Goal: Task Accomplishment & Management: Manage account settings

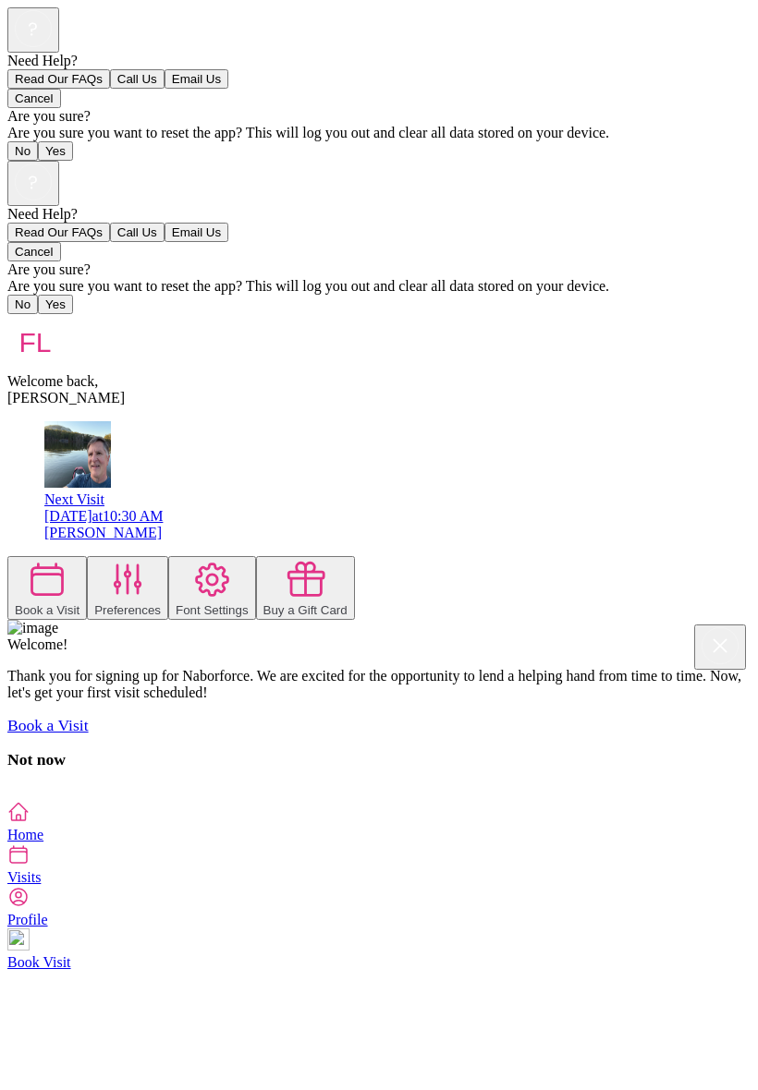
click at [11, 597] on div "Need Help? Read Our FAQs Call Us Email Us Cancel Are you sure? Are you sure you…" at bounding box center [378, 481] width 743 height 640
click at [41, 591] on div "Need Help? Read Our FAQs Call Us Email Us Cancel Are you sure? Are you sure you…" at bounding box center [378, 481] width 743 height 640
click at [7, 801] on div "Need Help? Read Our FAQs Call Us Email Us Cancel Are you sure? Are you sure you…" at bounding box center [378, 481] width 743 height 640
click at [363, 508] on div "[DATE] 10:30 AM" at bounding box center [397, 516] width 706 height 17
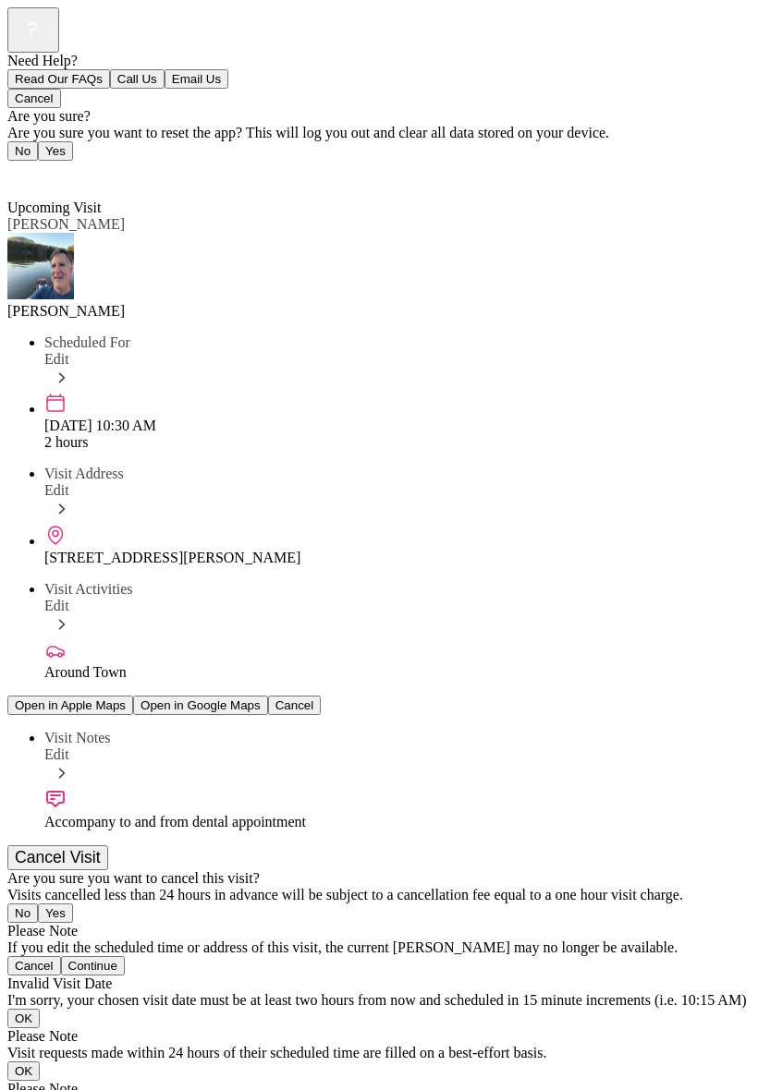
click at [31, 166] on span "Back" at bounding box center [33, 174] width 30 height 16
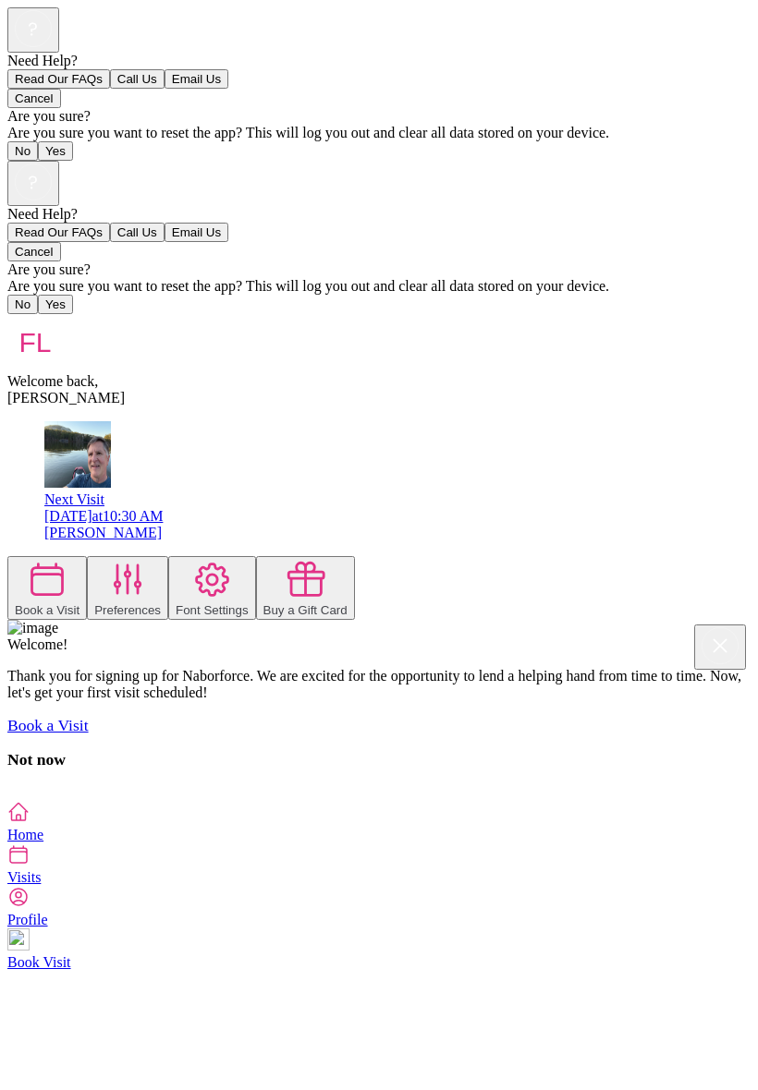
click at [140, 565] on icon at bounding box center [128, 579] width 26 height 29
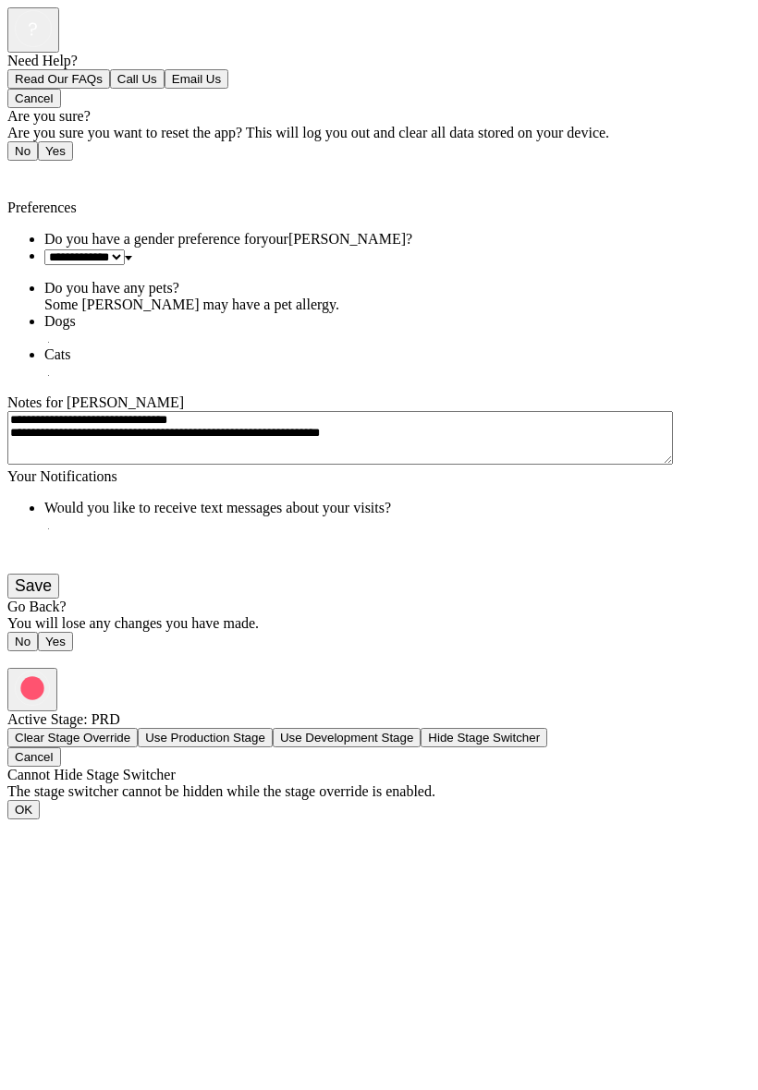
click at [59, 599] on button "Save" at bounding box center [33, 586] width 52 height 25
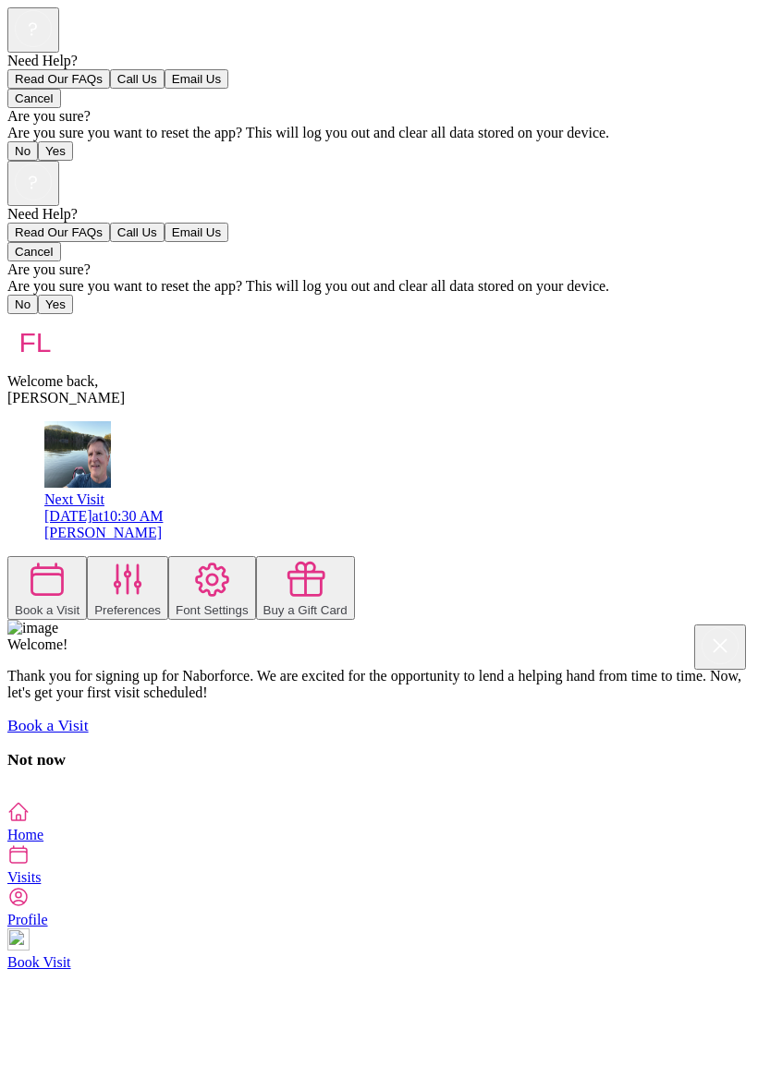
click at [385, 744] on div "Need Help? Read Our FAQs Call Us Email Us Cancel Are you sure? Are you sure you…" at bounding box center [378, 481] width 743 height 640
click at [635, 801] on div "Need Help? Read Our FAQs Call Us Email Us Cancel Are you sure? Are you sure you…" at bounding box center [378, 481] width 743 height 640
click at [51, 164] on rect at bounding box center [33, 182] width 36 height 36
click at [547, 206] on div at bounding box center [378, 206] width 743 height 0
click at [43, 843] on span "Home" at bounding box center [25, 835] width 36 height 16
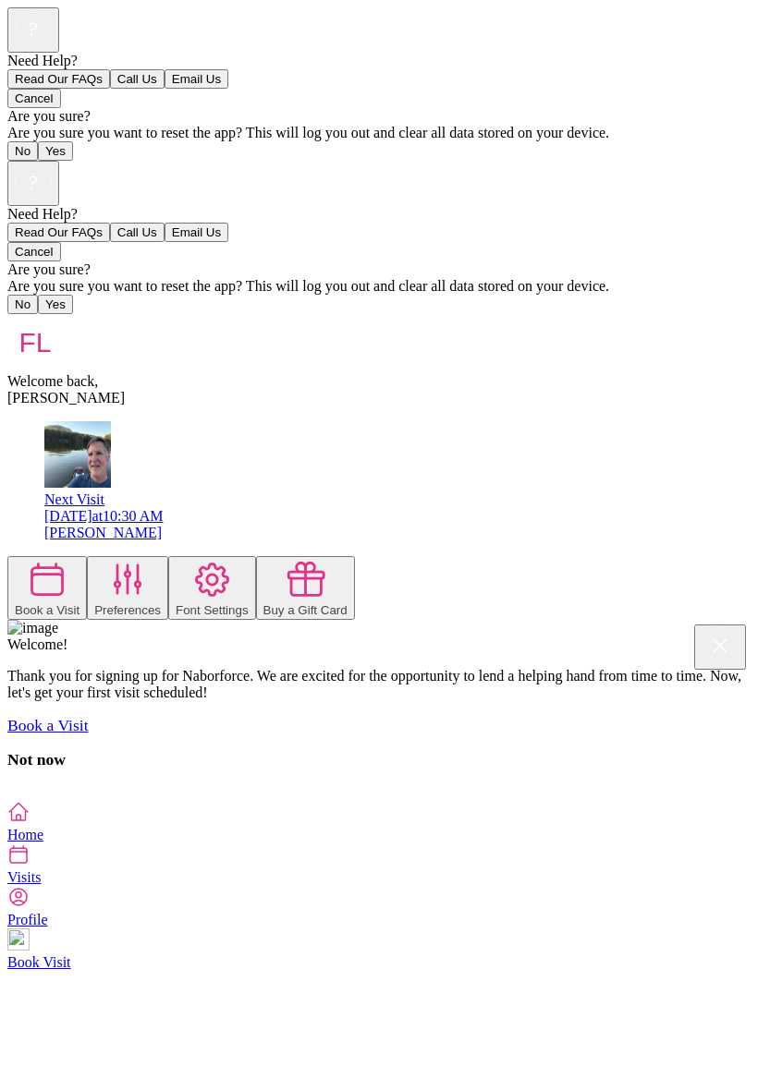
click at [30, 866] on icon at bounding box center [18, 855] width 22 height 22
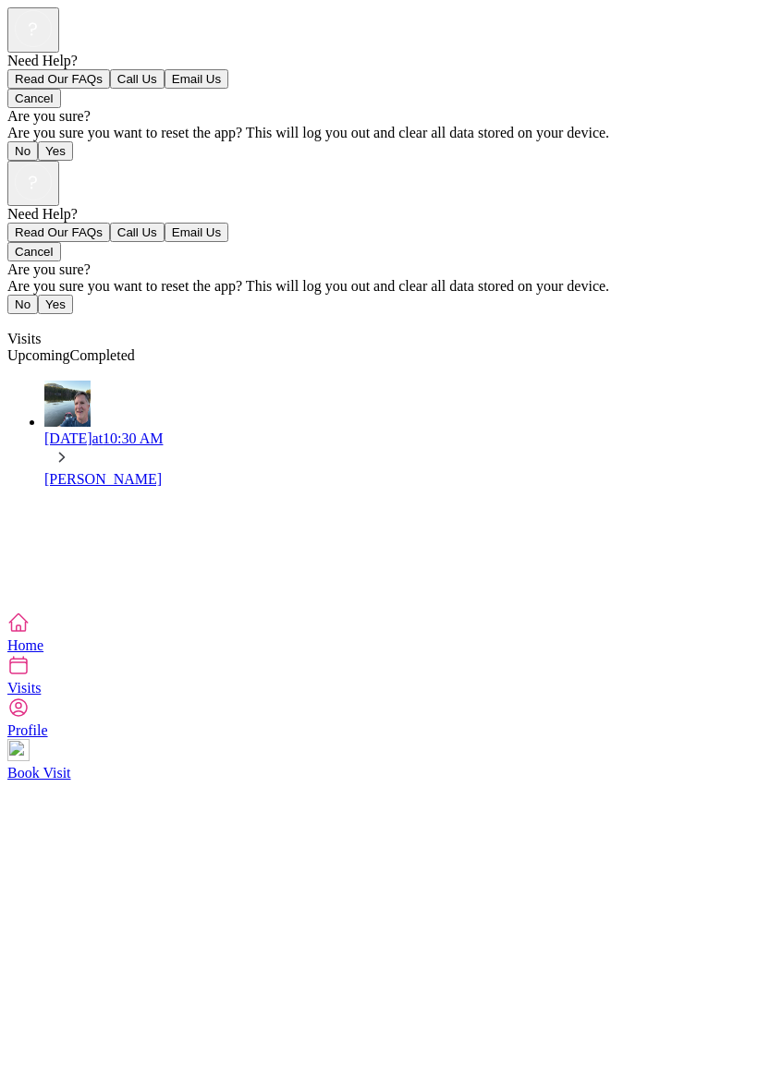
click at [40, 331] on span "Visits" at bounding box center [23, 339] width 33 height 16
click at [41, 331] on span "Visits" at bounding box center [23, 339] width 33 height 16
click at [358, 612] on div "Need Help? Read Our FAQs Call Us Email Us Cancel Are you sure? Are you sure you…" at bounding box center [378, 386] width 743 height 451
